Goal: Task Accomplishment & Management: Use online tool/utility

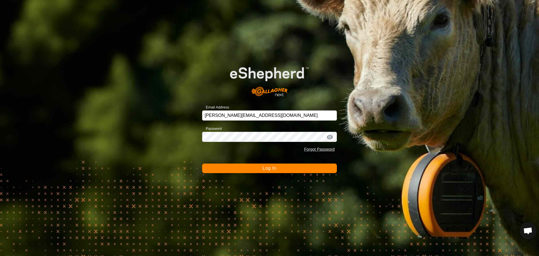
click at [236, 169] on button "Log In" at bounding box center [269, 168] width 135 height 10
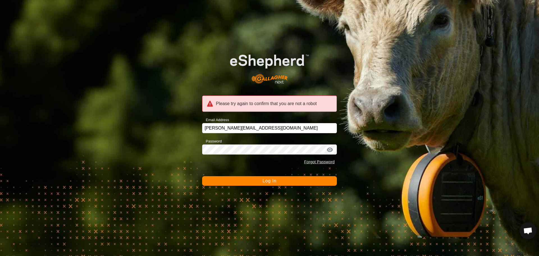
click at [242, 181] on button "Log In" at bounding box center [269, 181] width 135 height 10
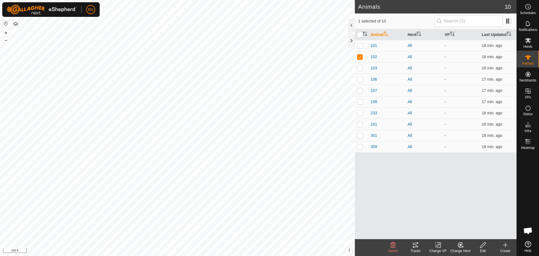
click at [358, 56] on p-checkbox at bounding box center [360, 56] width 6 height 4
checkbox input "false"
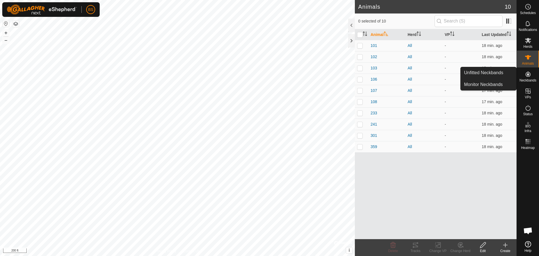
click at [529, 76] on icon at bounding box center [527, 74] width 5 height 5
click at [489, 84] on link "Monitor Neckbands" at bounding box center [488, 84] width 56 height 11
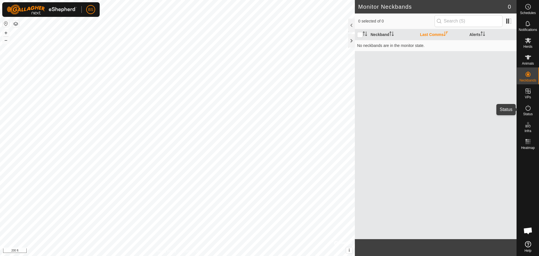
click at [528, 108] on icon at bounding box center [527, 107] width 7 height 7
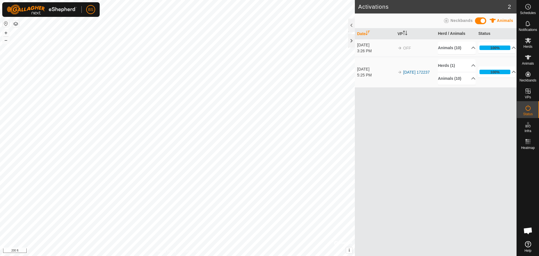
click at [484, 21] on span at bounding box center [480, 20] width 11 height 7
click at [477, 21] on span at bounding box center [480, 20] width 11 height 7
click at [529, 25] on icon at bounding box center [527, 23] width 4 height 5
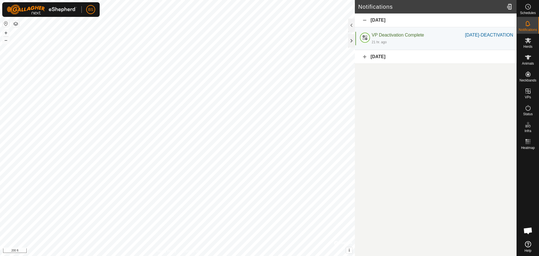
click at [419, 45] on div "21 hr. ago" at bounding box center [441, 41] width 141 height 7
click at [526, 108] on icon at bounding box center [527, 107] width 7 height 7
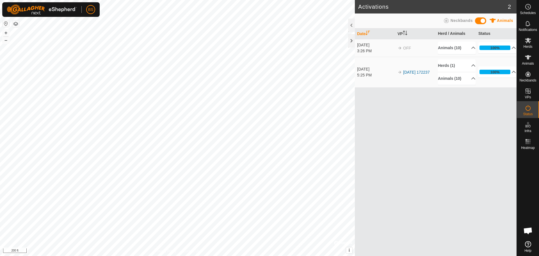
click at [508, 47] on p-accordion-header "100%" at bounding box center [497, 47] width 38 height 11
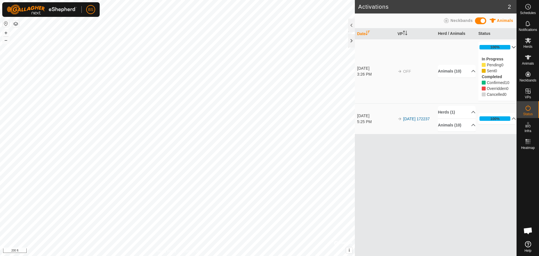
click at [509, 47] on p-accordion-header "100%" at bounding box center [497, 47] width 38 height 11
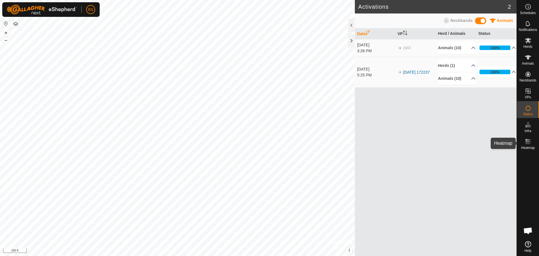
click at [526, 140] on rect at bounding box center [525, 139] width 1 height 1
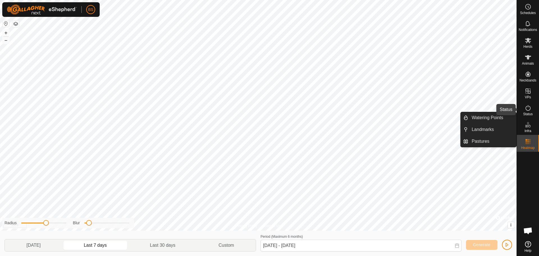
click at [526, 112] on span "Status" at bounding box center [528, 113] width 10 height 3
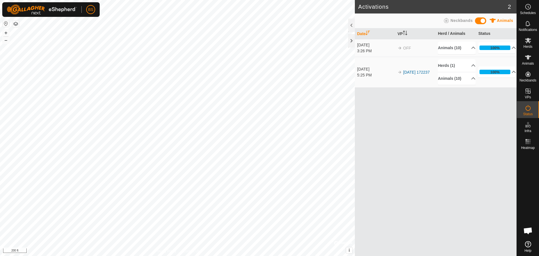
click at [458, 22] on span "Neckbands" at bounding box center [461, 20] width 22 height 4
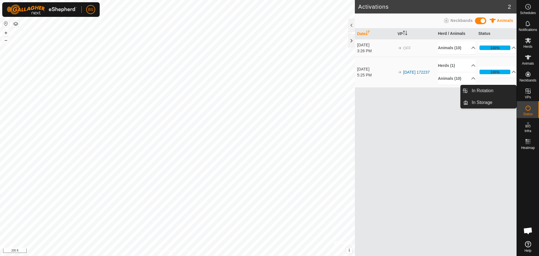
click at [526, 90] on icon at bounding box center [527, 91] width 7 height 7
click at [499, 89] on link "In Rotation" at bounding box center [492, 90] width 48 height 11
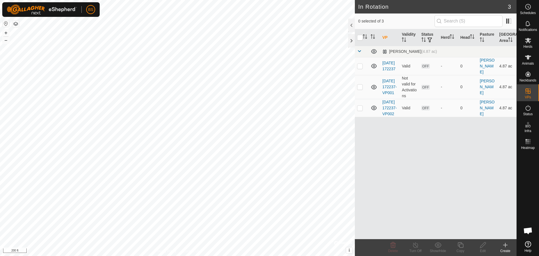
checkbox input "true"
click at [425, 67] on span "OFF" at bounding box center [425, 66] width 8 height 5
click at [526, 109] on icon at bounding box center [527, 107] width 7 height 7
checkbox input "false"
checkbox input "true"
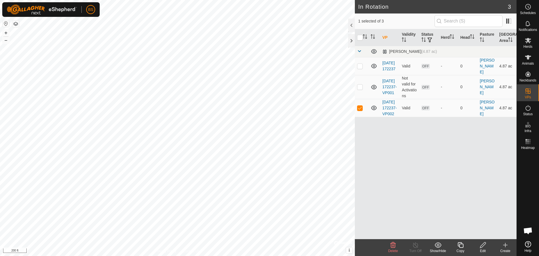
checkbox input "true"
checkbox input "false"
click at [528, 107] on icon at bounding box center [527, 107] width 7 height 7
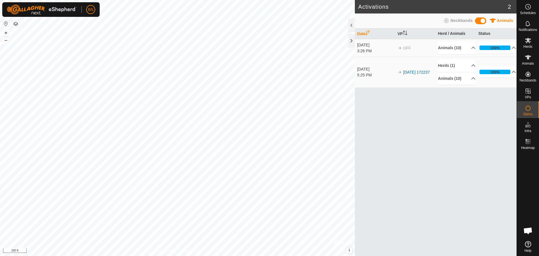
click at [482, 21] on span at bounding box center [480, 20] width 11 height 7
click at [529, 43] on icon at bounding box center [528, 40] width 6 height 5
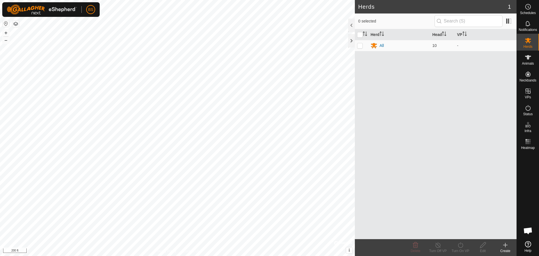
click at [359, 46] on p-checkbox at bounding box center [360, 45] width 6 height 4
checkbox input "true"
click at [459, 247] on icon at bounding box center [460, 244] width 7 height 7
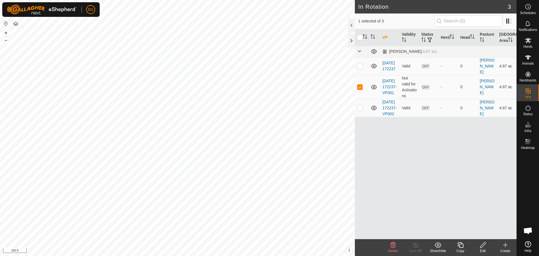
checkbox input "false"
checkbox input "true"
checkbox input "false"
click at [426, 65] on span "OFF" at bounding box center [425, 66] width 8 height 5
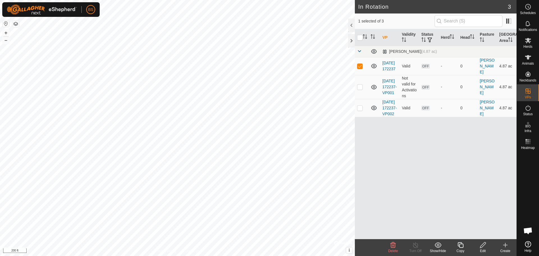
click at [388, 68] on link "[DATE] 172237" at bounding box center [388, 66] width 13 height 10
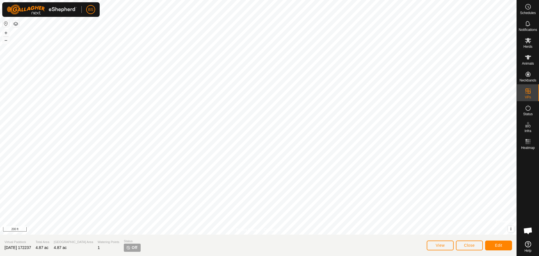
click at [132, 247] on span "Off" at bounding box center [135, 247] width 6 height 6
click at [470, 245] on span "Close" at bounding box center [469, 245] width 11 height 4
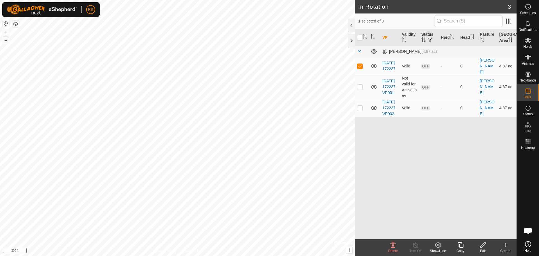
checkbox input "false"
checkbox input "true"
checkbox input "false"
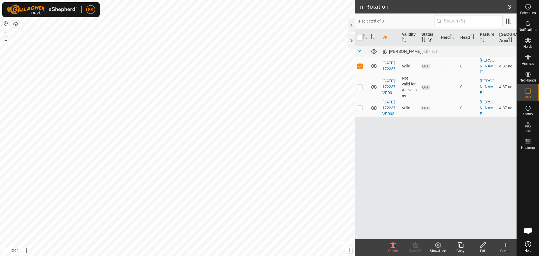
checkbox input "false"
checkbox input "true"
checkbox input "false"
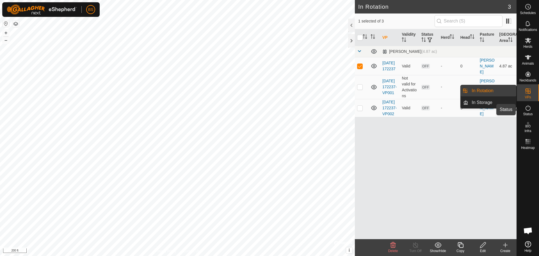
click at [526, 106] on icon at bounding box center [527, 108] width 5 height 6
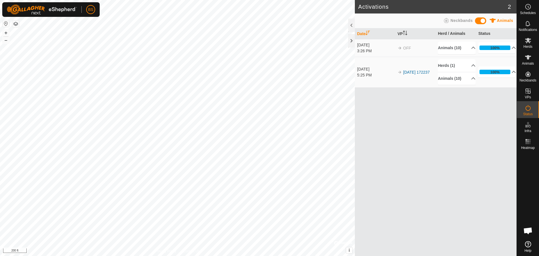
click at [510, 47] on p-accordion-header "100%" at bounding box center [497, 47] width 38 height 11
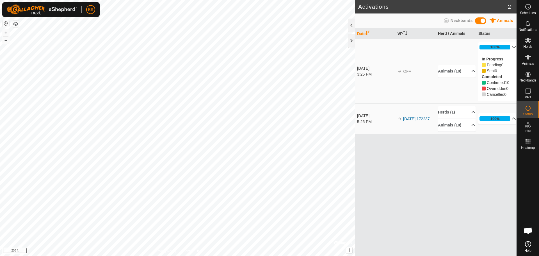
click at [510, 47] on p-accordion-header "100%" at bounding box center [497, 47] width 38 height 11
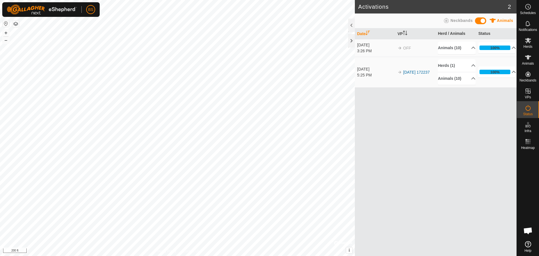
click at [482, 20] on span at bounding box center [480, 20] width 11 height 7
click at [466, 20] on span "Neckbands" at bounding box center [461, 20] width 22 height 4
click at [499, 19] on span "Animals" at bounding box center [504, 20] width 16 height 4
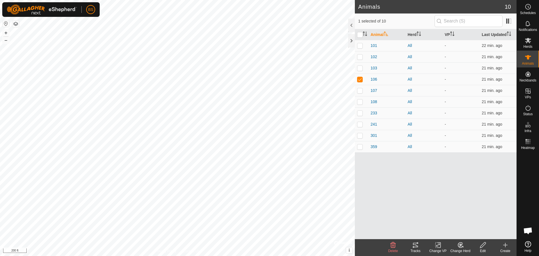
click at [358, 34] on input "checkbox" at bounding box center [360, 35] width 6 height 6
checkbox input "true"
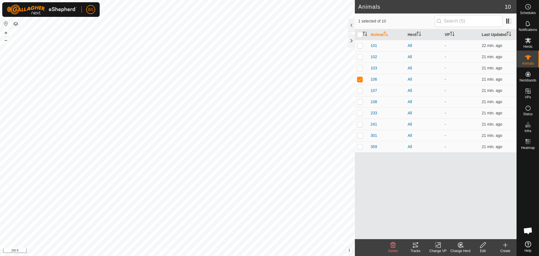
checkbox input "true"
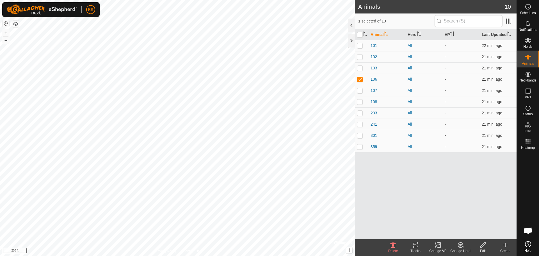
checkbox input "true"
click at [439, 245] on icon at bounding box center [437, 244] width 7 height 7
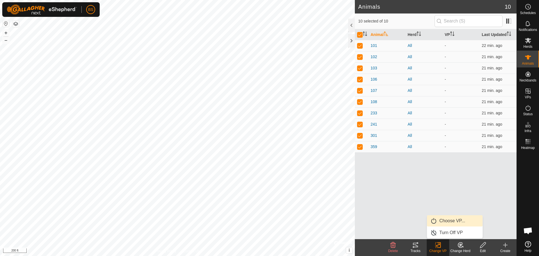
click at [440, 220] on link "Choose VP..." at bounding box center [455, 220] width 56 height 11
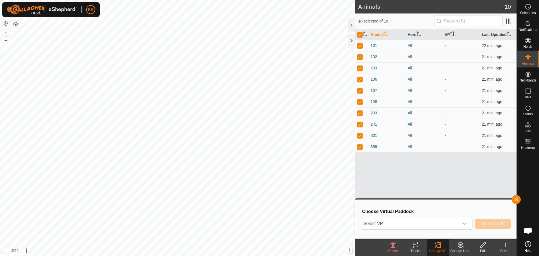
click at [464, 223] on icon "dropdown trigger" at bounding box center [464, 223] width 4 height 4
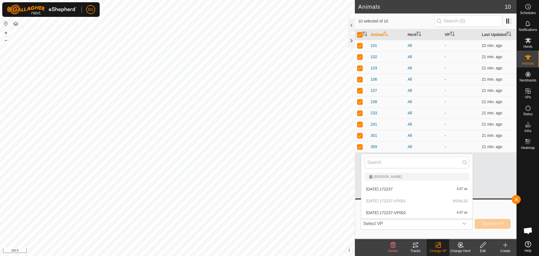
click at [440, 191] on li "[DATE] 172237 4.87 ac" at bounding box center [416, 188] width 111 height 11
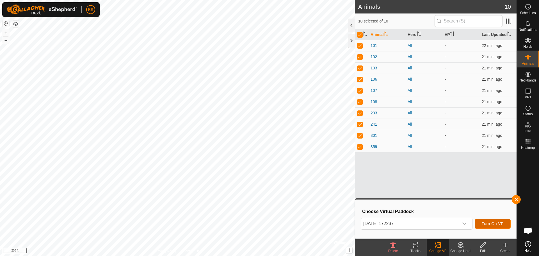
click at [493, 225] on span "Turn On VP" at bounding box center [492, 223] width 22 height 4
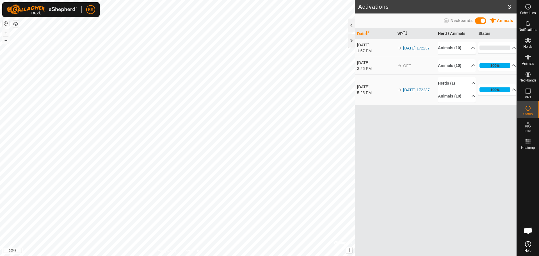
click at [183, 255] on html "BS Schedules Notifications Herds Animals Neckbands VPs Status Infra Heatmap Hel…" at bounding box center [269, 128] width 539 height 256
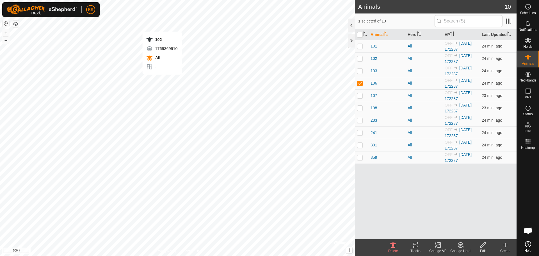
checkbox input "true"
checkbox input "false"
click at [458, 187] on div "Animal Herd VP Last Updated 101 All OFF [DATE] 172237 24 min. ago 102 All OFF […" at bounding box center [436, 134] width 162 height 210
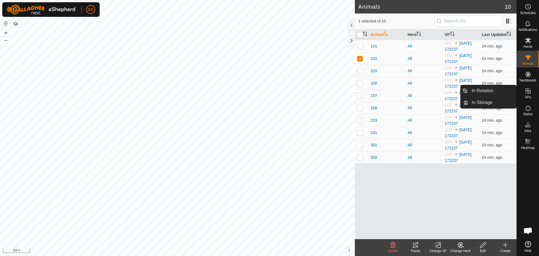
click at [524, 92] on icon at bounding box center [527, 91] width 7 height 7
click at [528, 92] on icon at bounding box center [527, 91] width 7 height 7
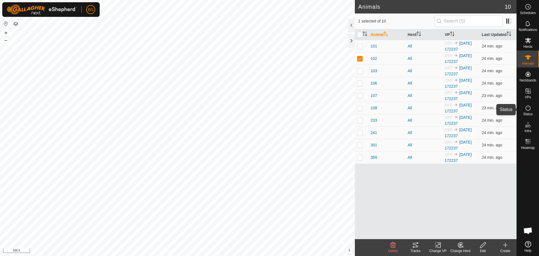
click at [528, 109] on icon at bounding box center [527, 107] width 7 height 7
